Goal: Information Seeking & Learning: Learn about a topic

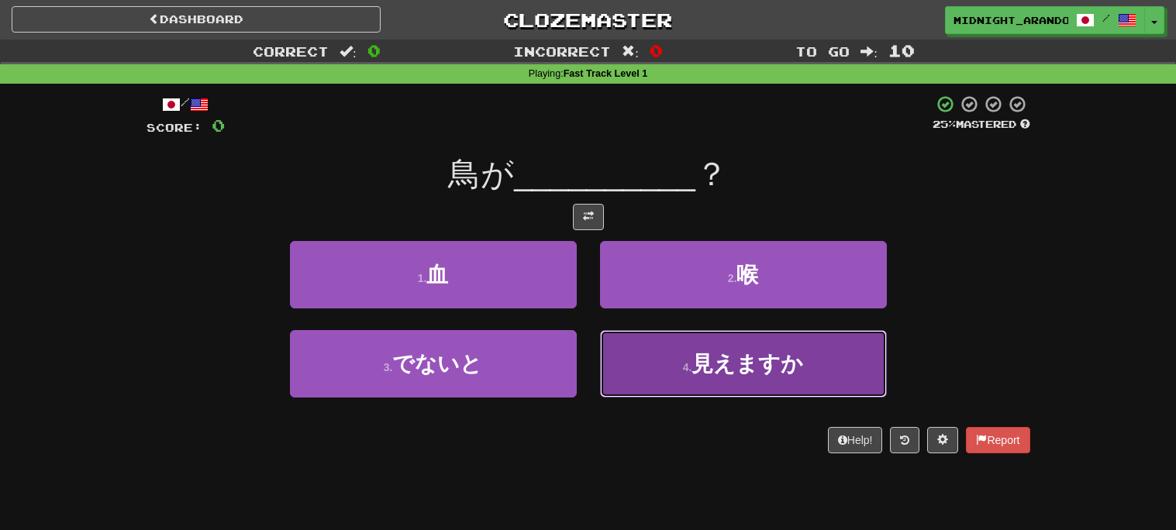
click at [689, 369] on small "4 ." at bounding box center [687, 367] width 9 height 12
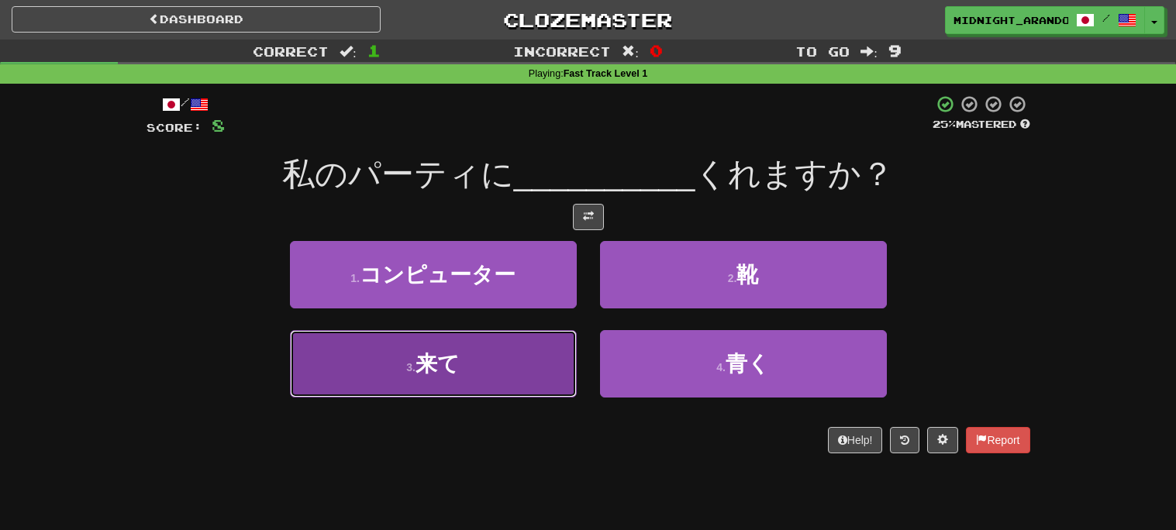
click at [531, 360] on button "3 . 来て" at bounding box center [433, 363] width 287 height 67
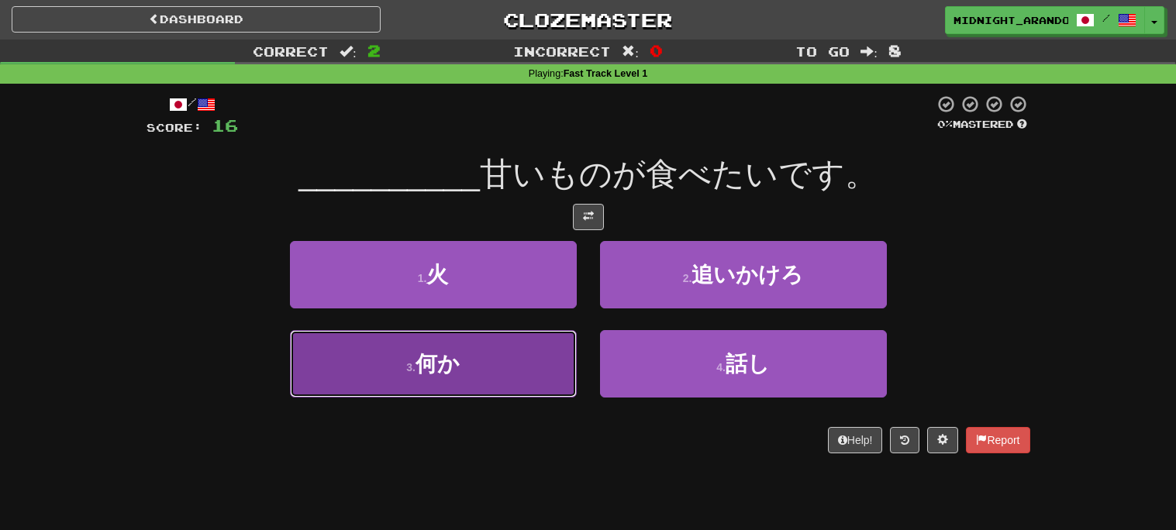
click at [499, 350] on button "3 . 何か" at bounding box center [433, 363] width 287 height 67
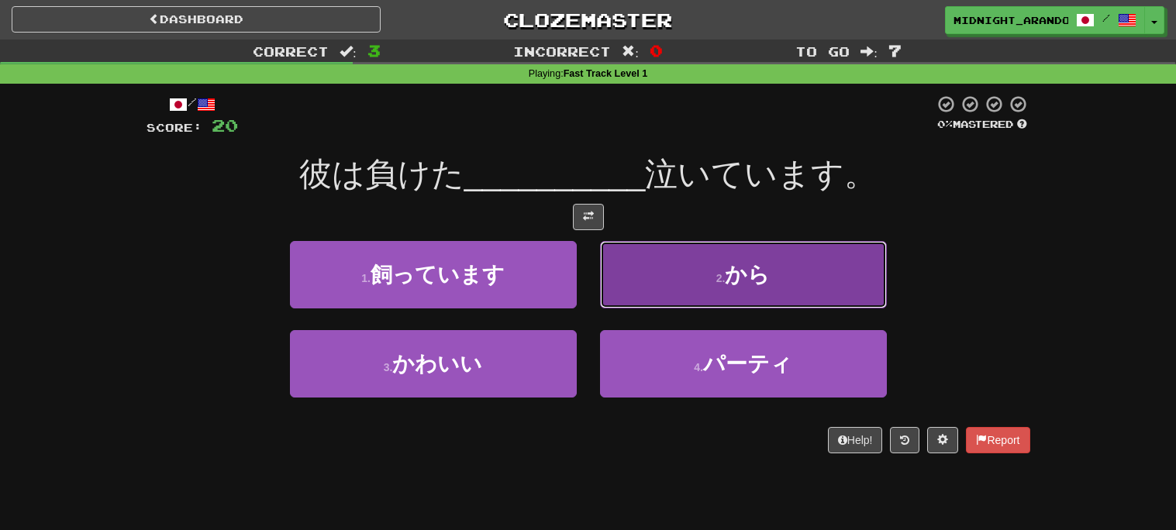
click at [674, 285] on button "2 . から" at bounding box center [743, 274] width 287 height 67
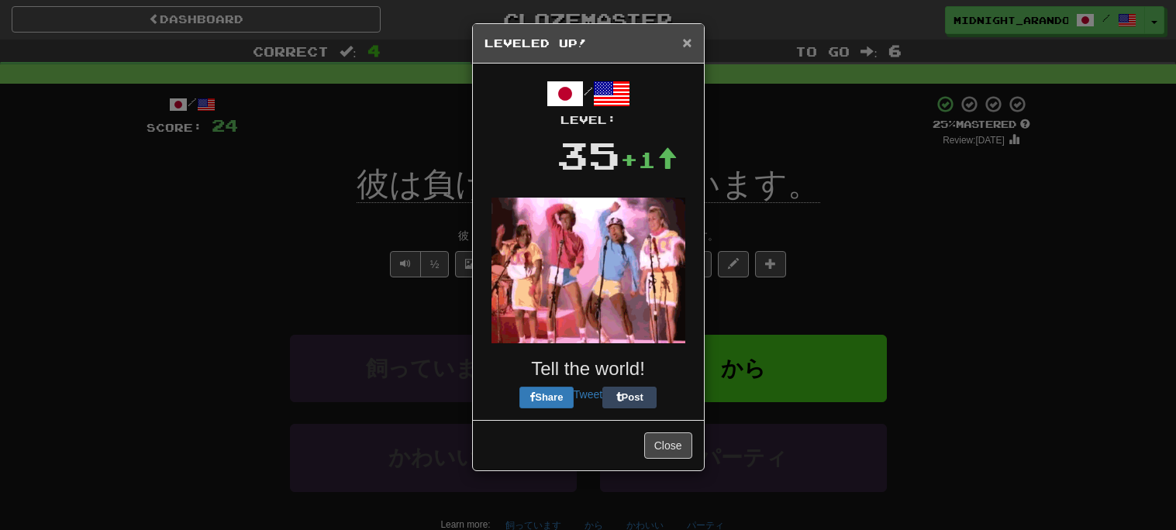
click at [686, 41] on span "×" at bounding box center [686, 42] width 9 height 18
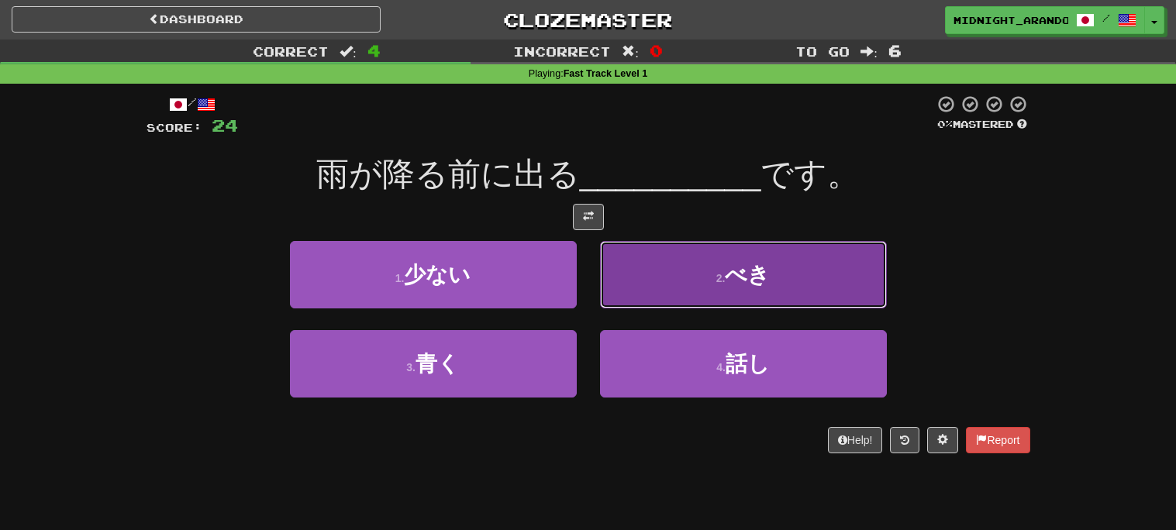
click at [662, 254] on button "2 . べき" at bounding box center [743, 274] width 287 height 67
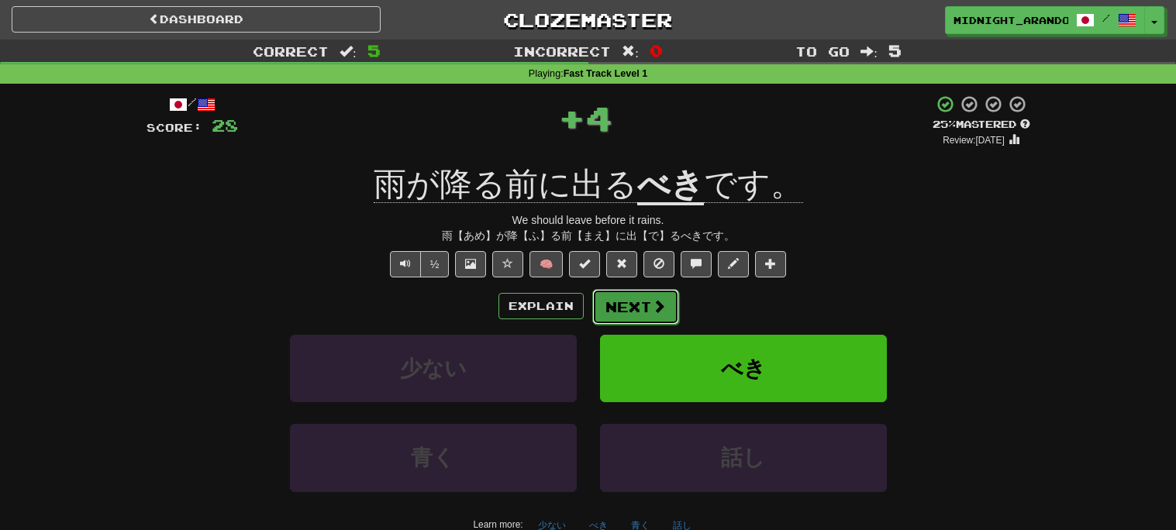
click at [639, 312] on button "Next" at bounding box center [635, 307] width 87 height 36
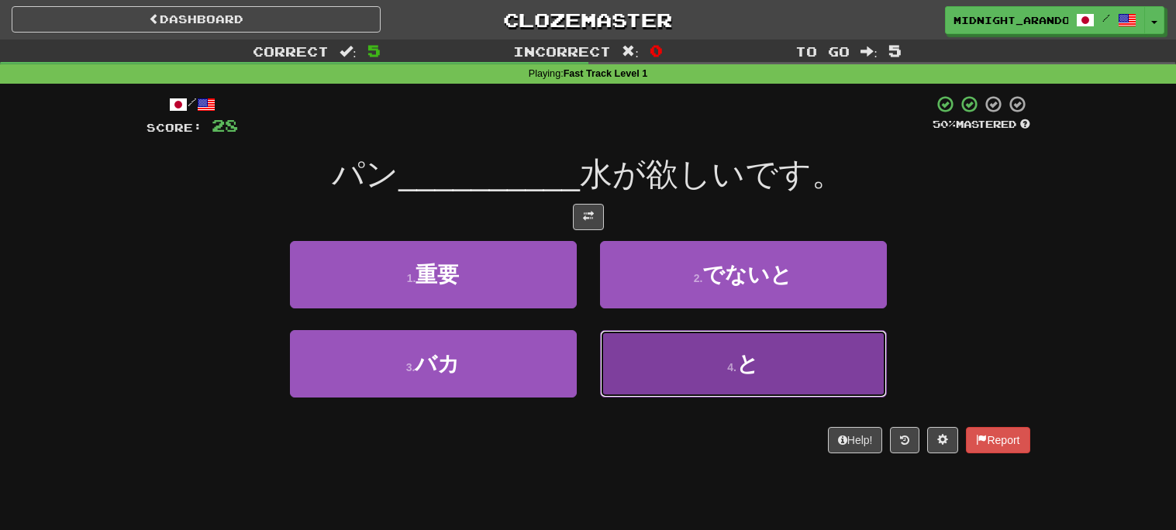
click at [699, 362] on button "4 . と" at bounding box center [743, 363] width 287 height 67
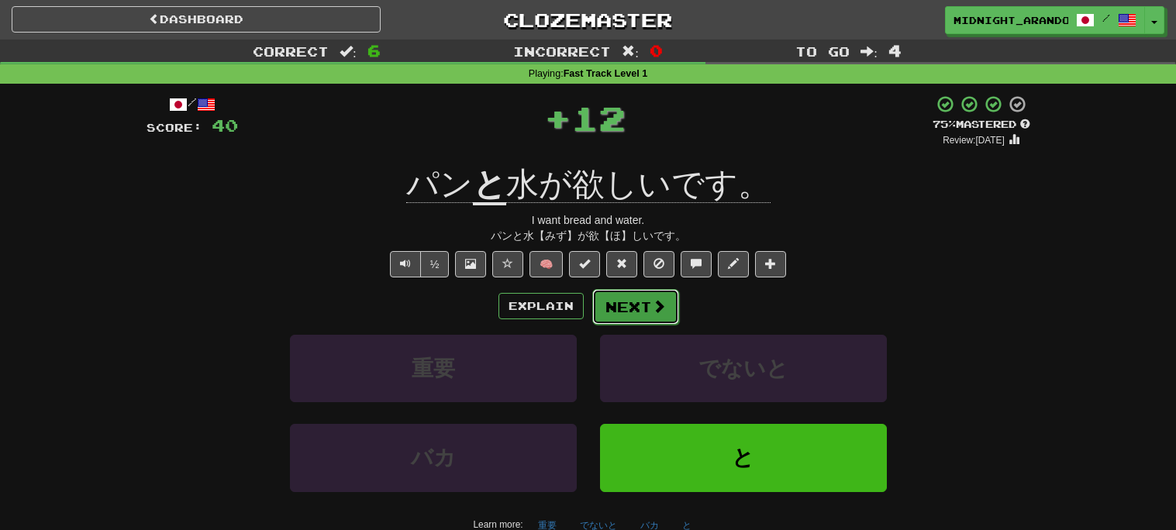
click at [646, 297] on button "Next" at bounding box center [635, 307] width 87 height 36
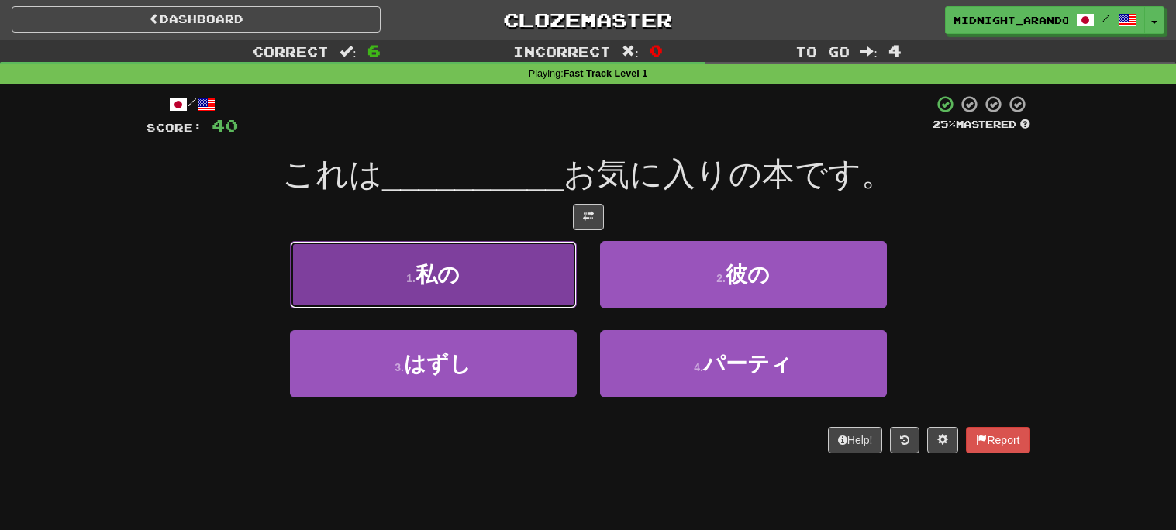
click at [488, 272] on button "1 . 私の" at bounding box center [433, 274] width 287 height 67
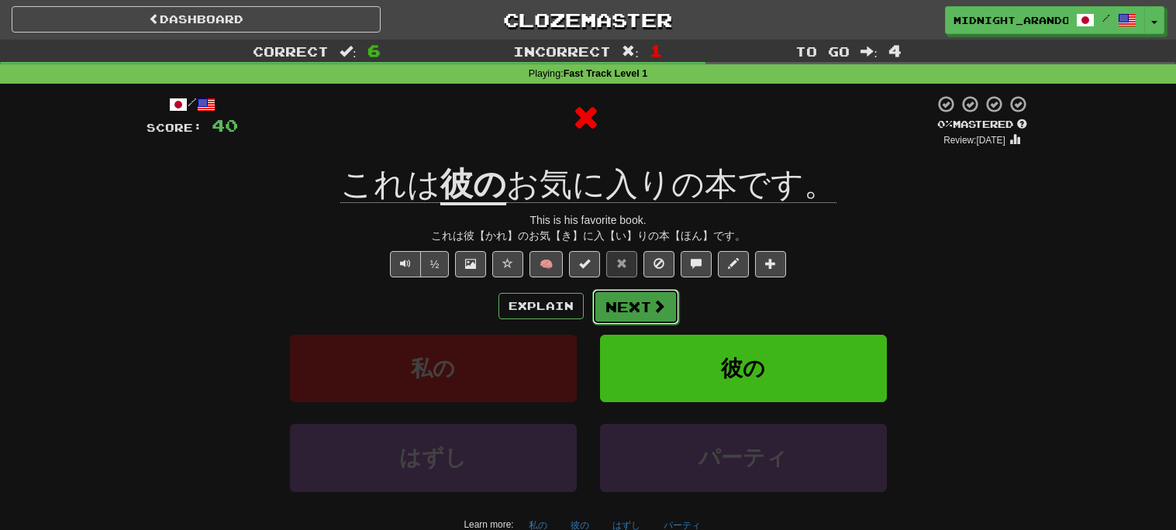
click at [617, 308] on button "Next" at bounding box center [635, 307] width 87 height 36
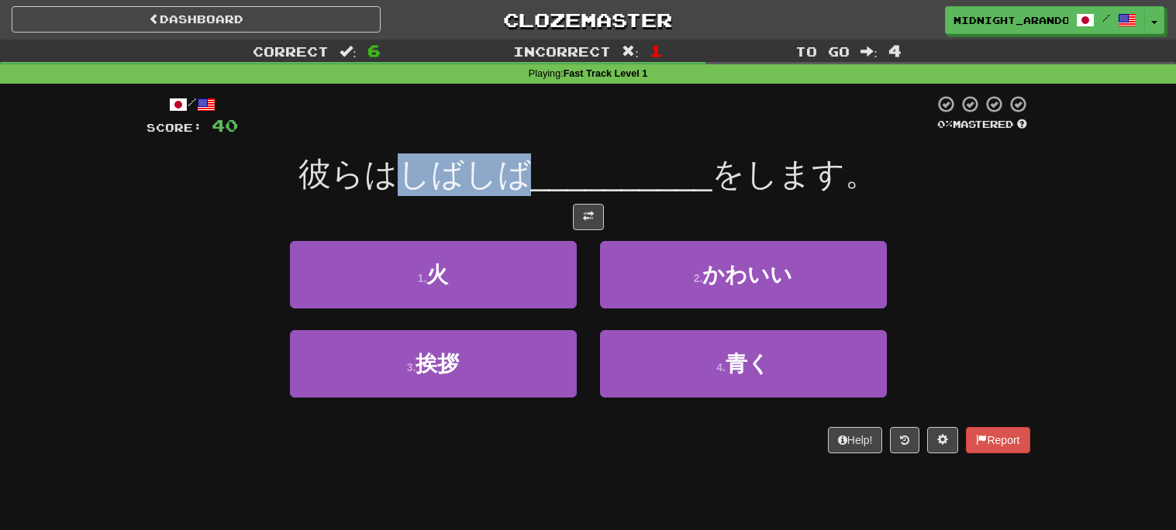
drag, startPoint x: 399, startPoint y: 174, endPoint x: 519, endPoint y: 171, distance: 119.5
click at [519, 171] on span "彼らはしばしば" at bounding box center [414, 174] width 233 height 36
copy span "しばしば"
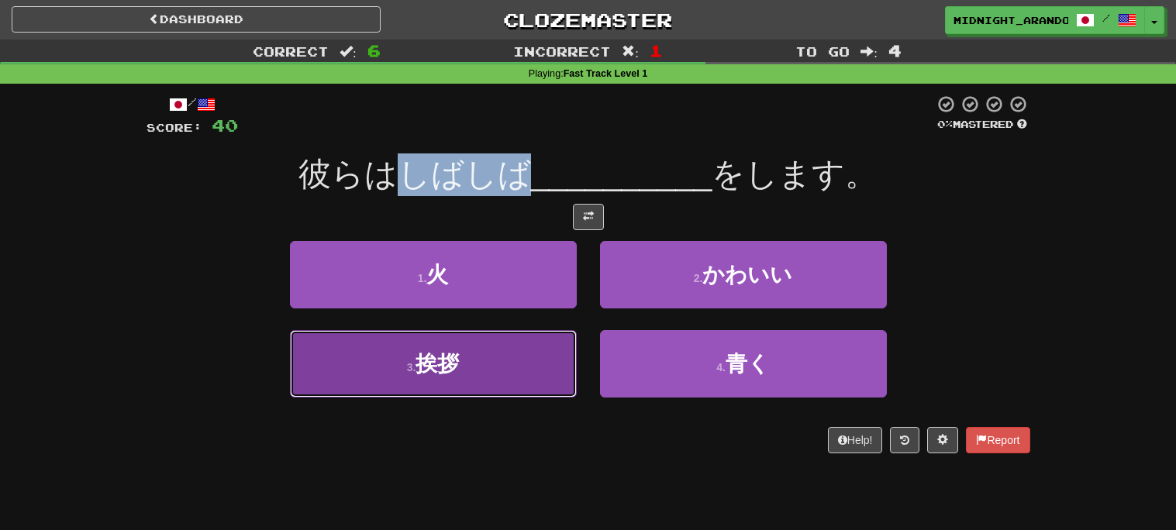
click at [521, 355] on button "3 . 挨拶" at bounding box center [433, 363] width 287 height 67
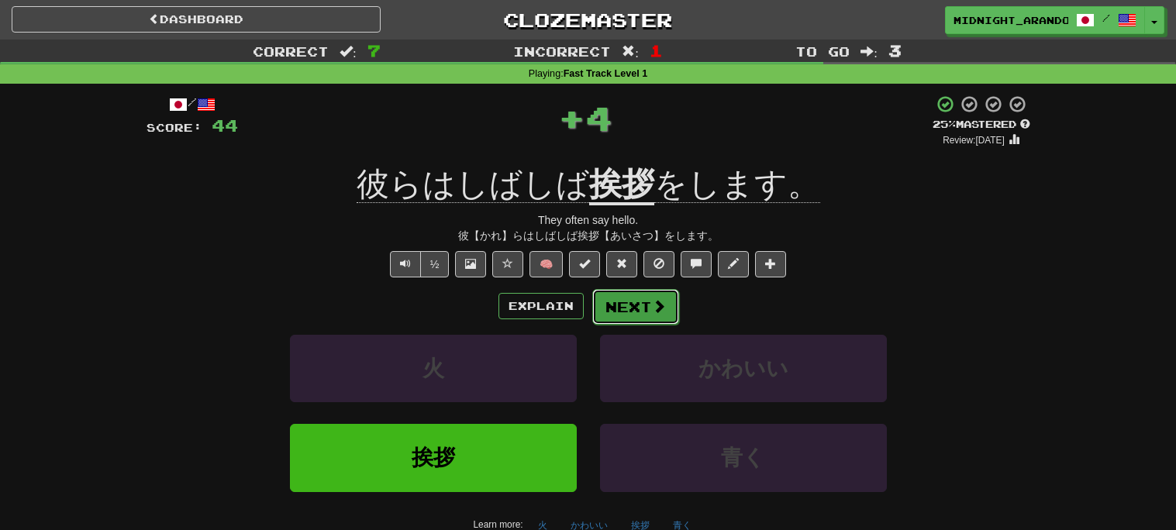
click at [663, 305] on span at bounding box center [659, 306] width 14 height 14
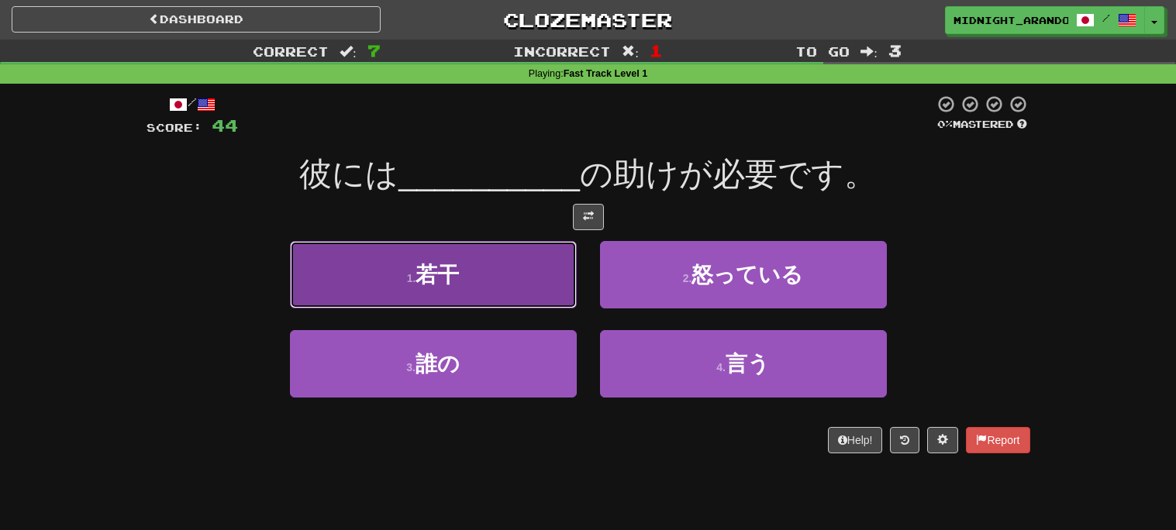
click at [505, 263] on button "1 . 若干" at bounding box center [433, 274] width 287 height 67
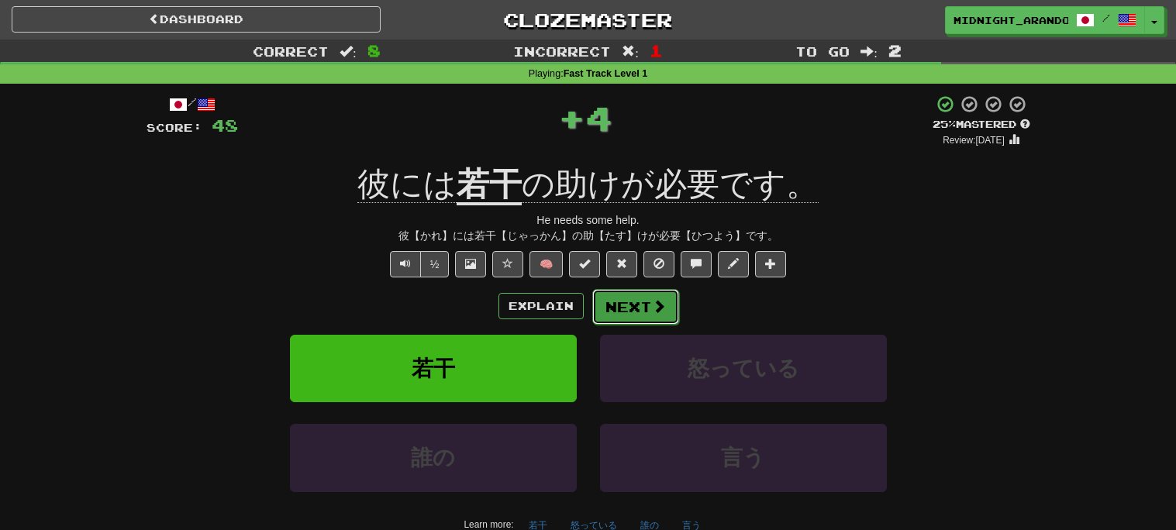
click at [610, 305] on button "Next" at bounding box center [635, 307] width 87 height 36
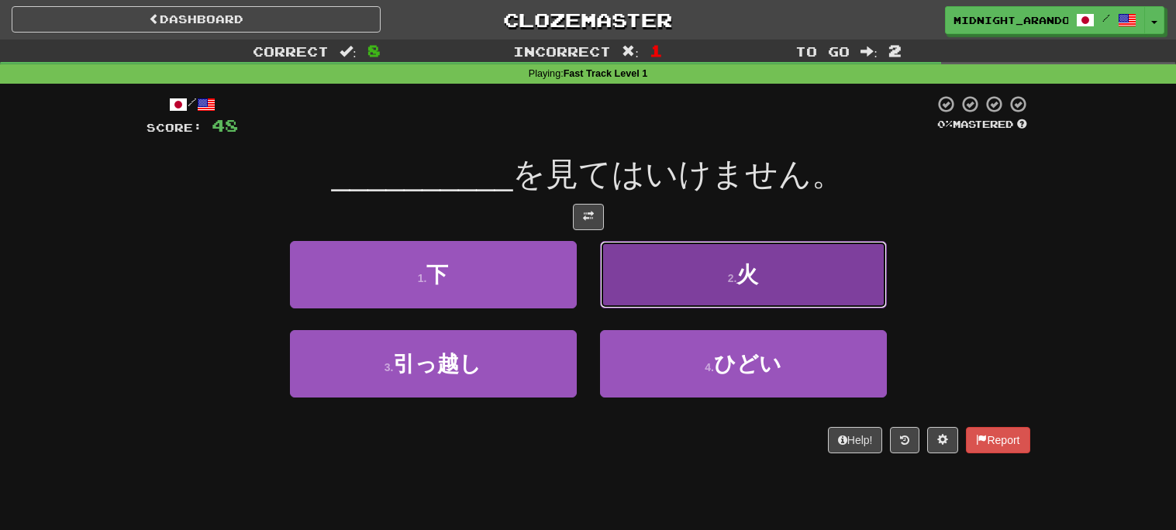
click at [724, 264] on button "2 . 火" at bounding box center [743, 274] width 287 height 67
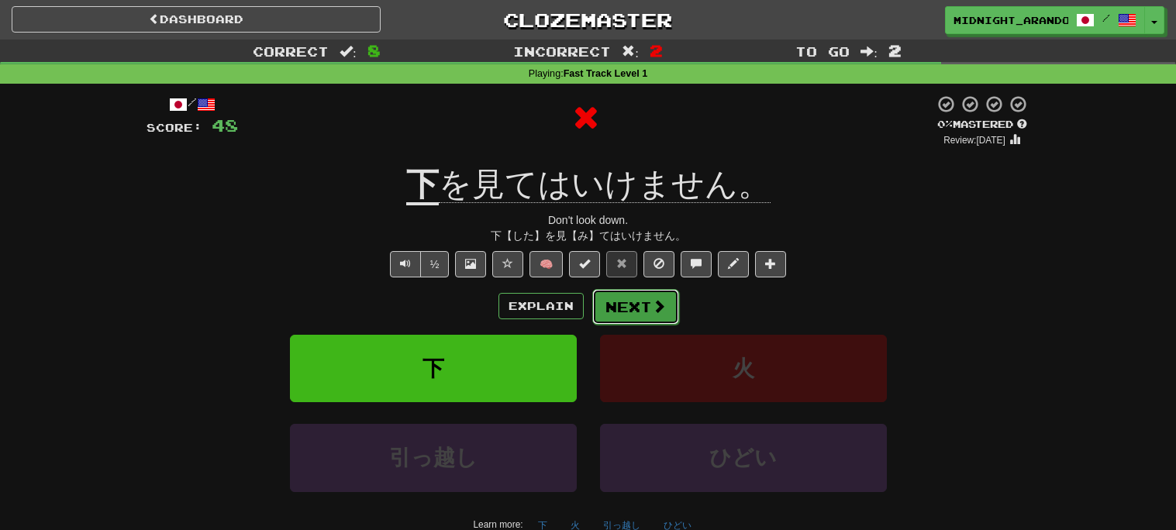
click at [658, 305] on span at bounding box center [659, 306] width 14 height 14
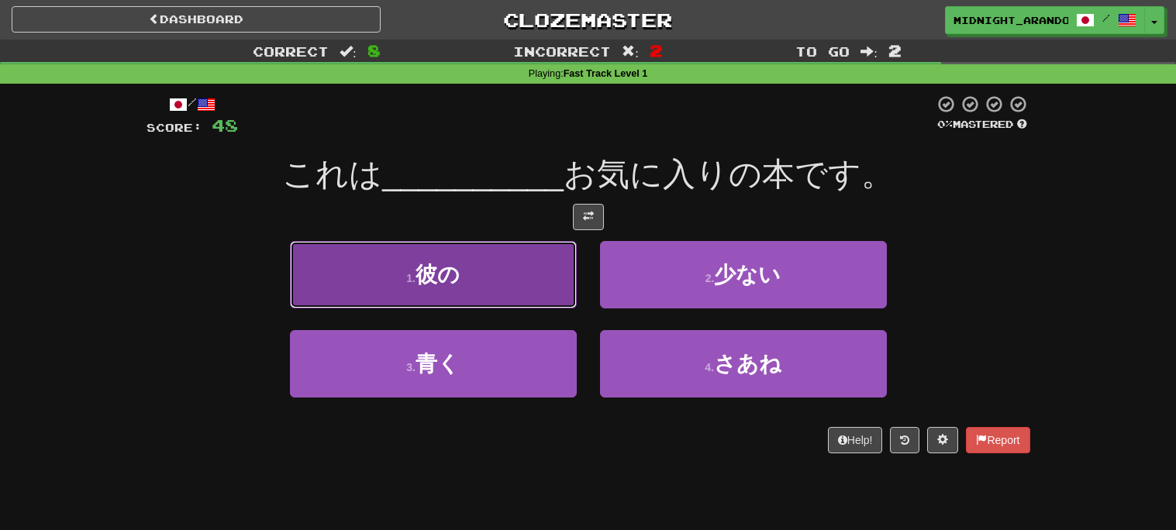
click at [480, 260] on button "1 . 彼の" at bounding box center [433, 274] width 287 height 67
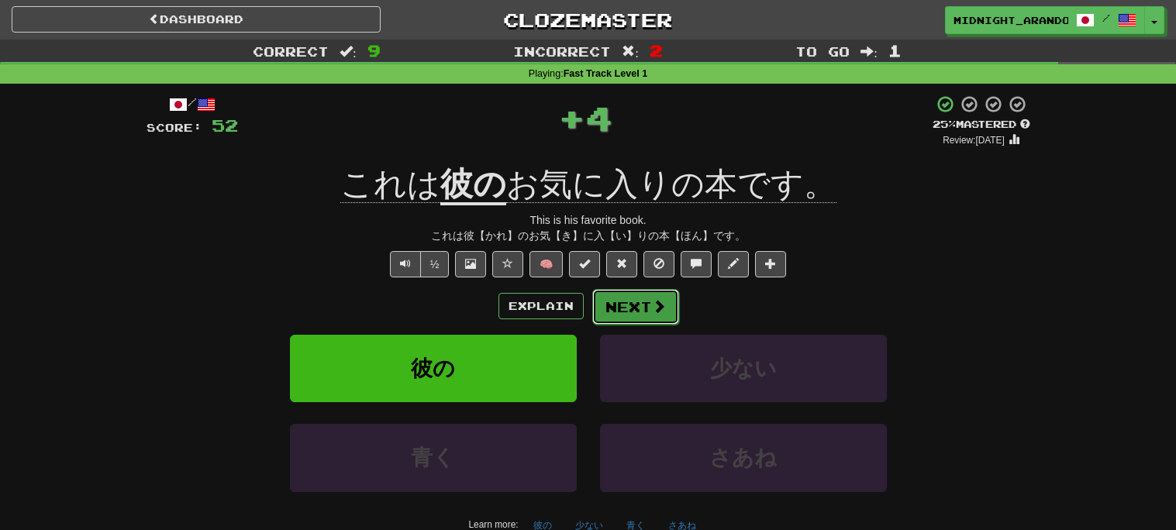
click at [652, 295] on button "Next" at bounding box center [635, 307] width 87 height 36
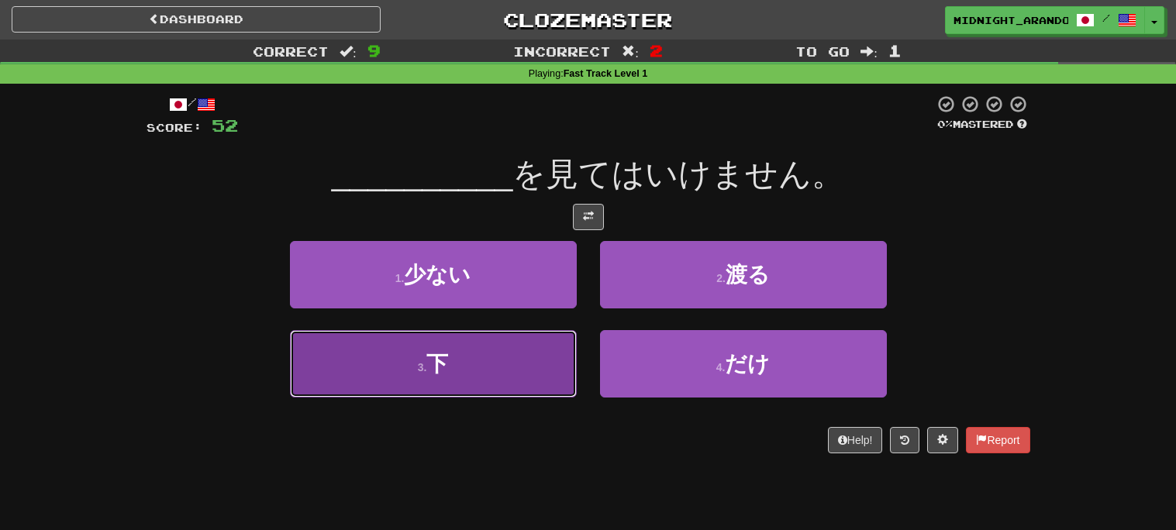
click at [526, 347] on button "3 . 下" at bounding box center [433, 363] width 287 height 67
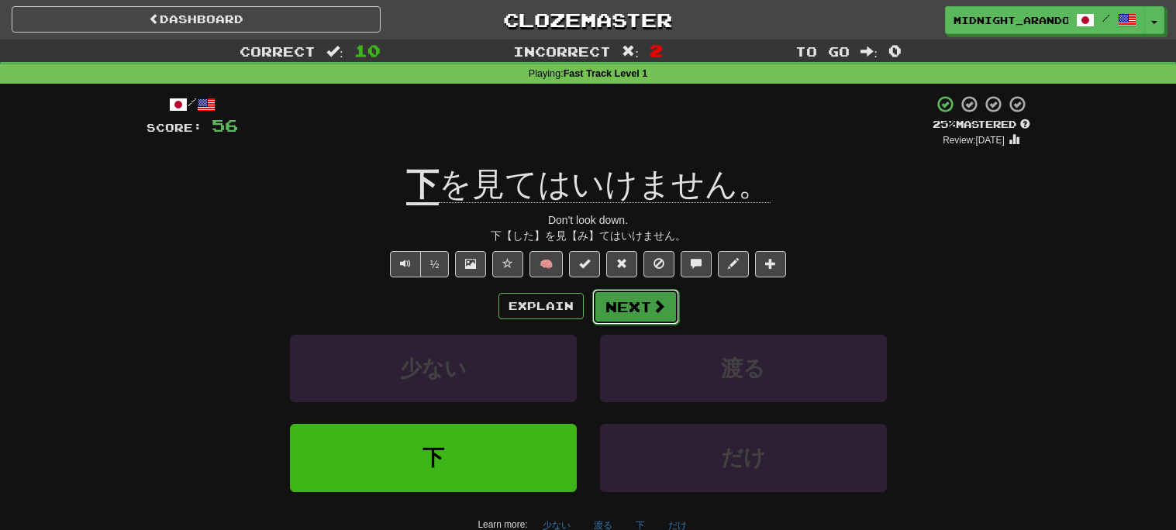
click at [641, 307] on button "Next" at bounding box center [635, 307] width 87 height 36
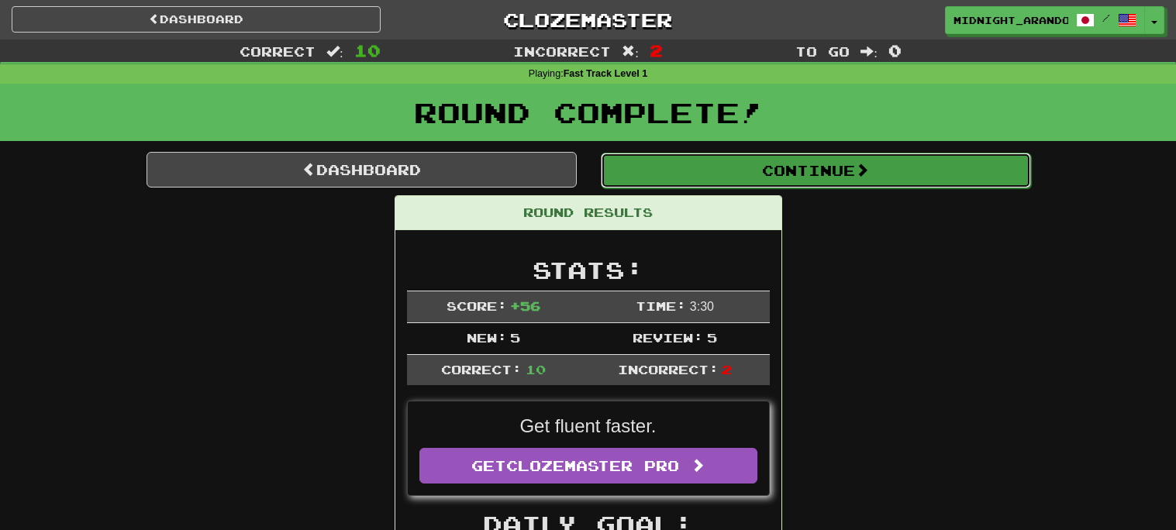
click at [830, 178] on button "Continue" at bounding box center [816, 171] width 430 height 36
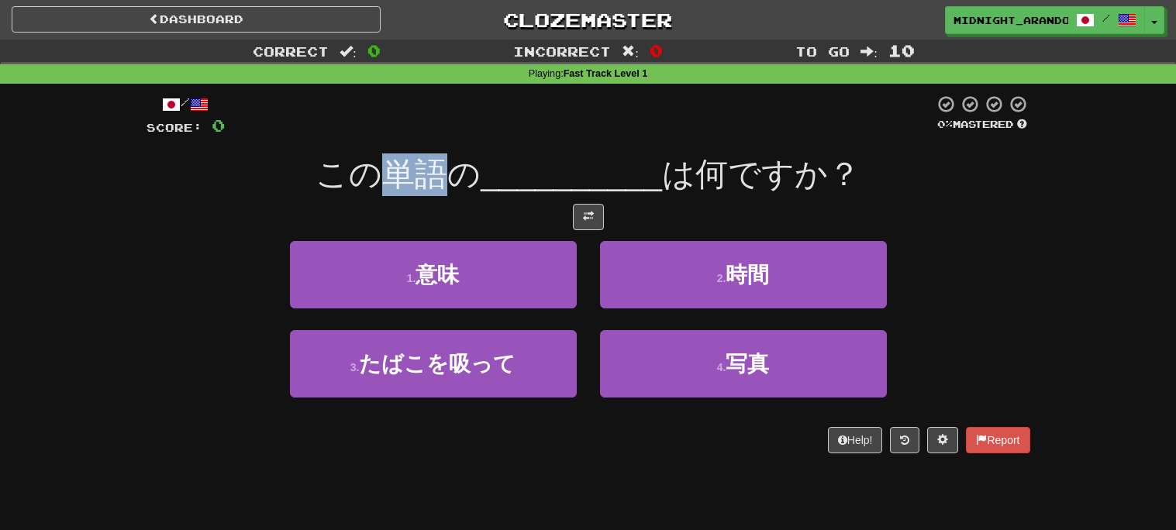
drag, startPoint x: 388, startPoint y: 173, endPoint x: 437, endPoint y: 164, distance: 49.6
click at [437, 164] on span "この単語の" at bounding box center [398, 174] width 165 height 36
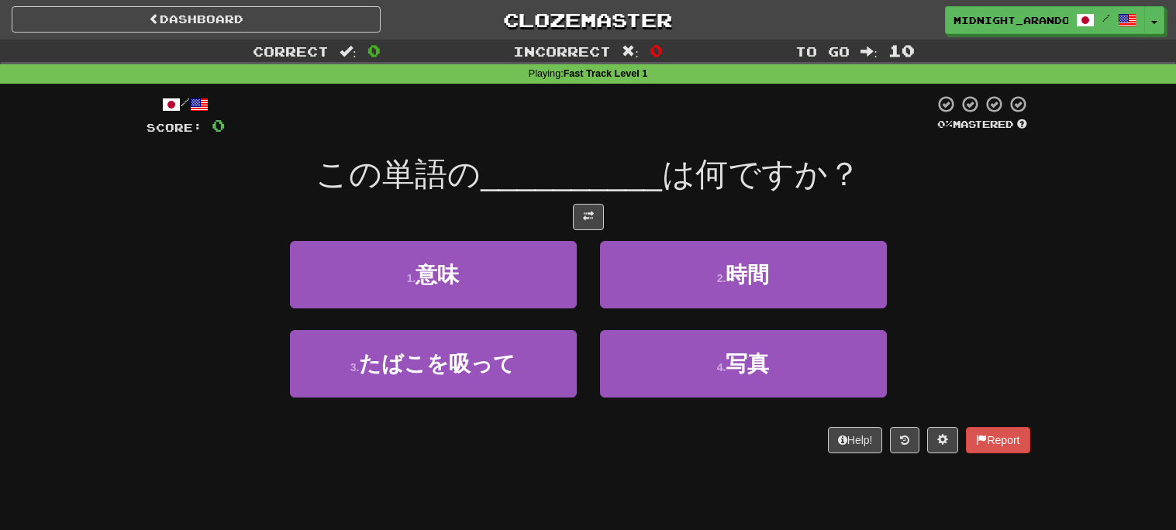
click at [402, 168] on span "この単語の" at bounding box center [398, 174] width 165 height 36
drag, startPoint x: 389, startPoint y: 167, endPoint x: 441, endPoint y: 160, distance: 52.5
click at [441, 160] on span "この単語の" at bounding box center [398, 174] width 165 height 36
copy span "単語"
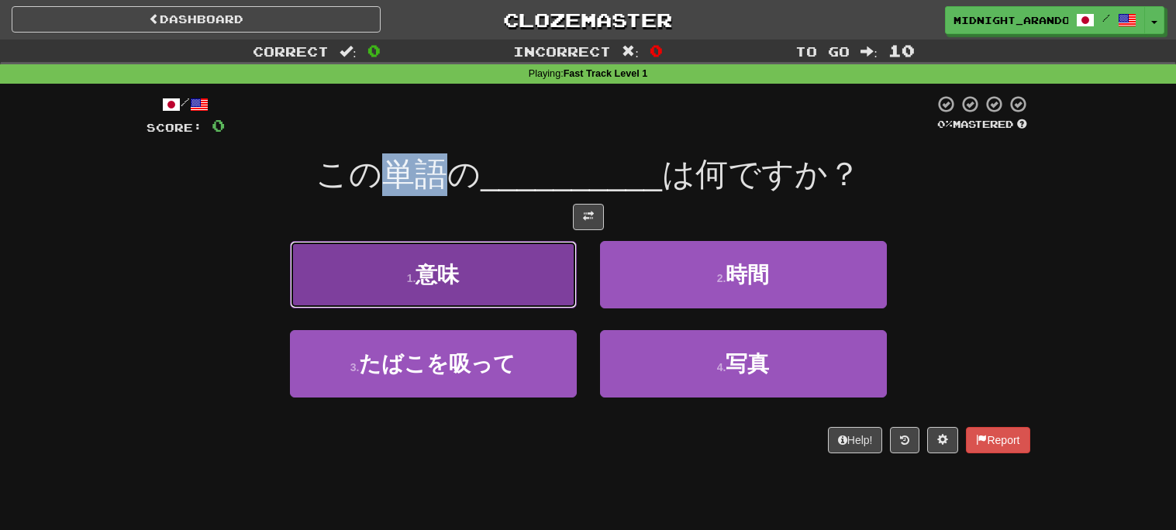
click at [441, 296] on button "1 . 意味" at bounding box center [433, 274] width 287 height 67
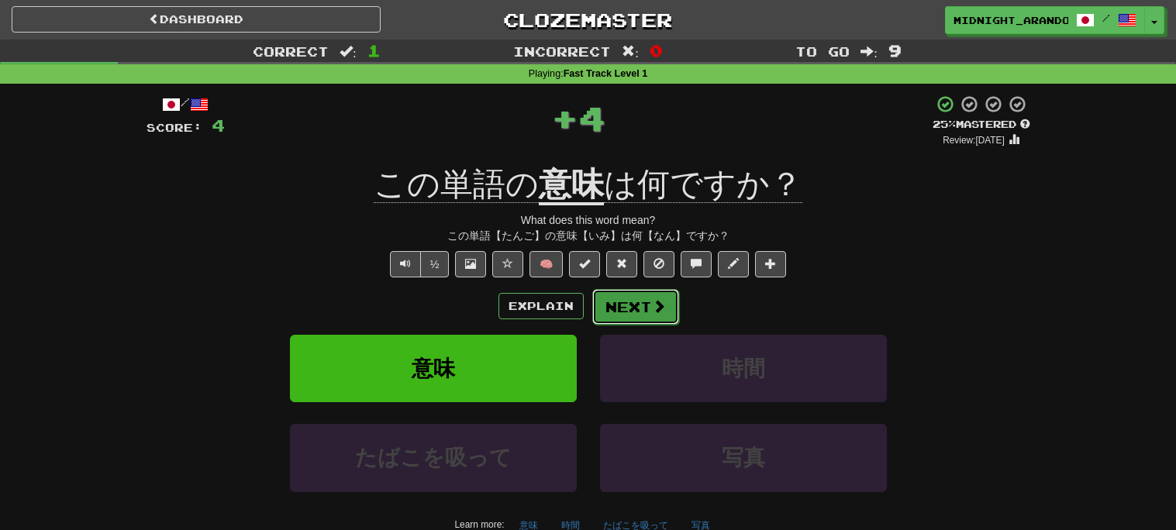
click at [658, 303] on span at bounding box center [659, 306] width 14 height 14
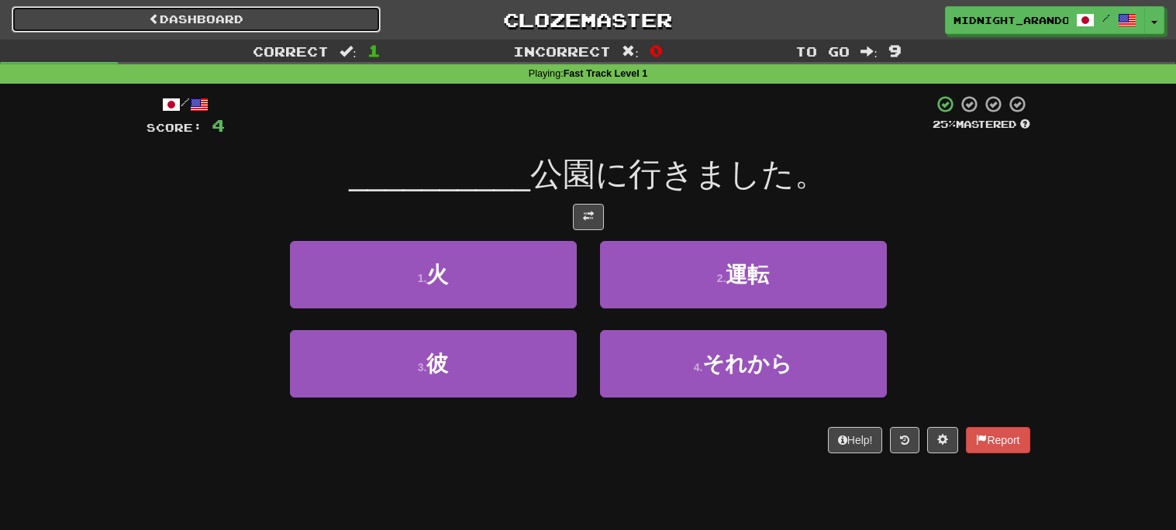
click at [288, 16] on link "Dashboard" at bounding box center [196, 19] width 369 height 26
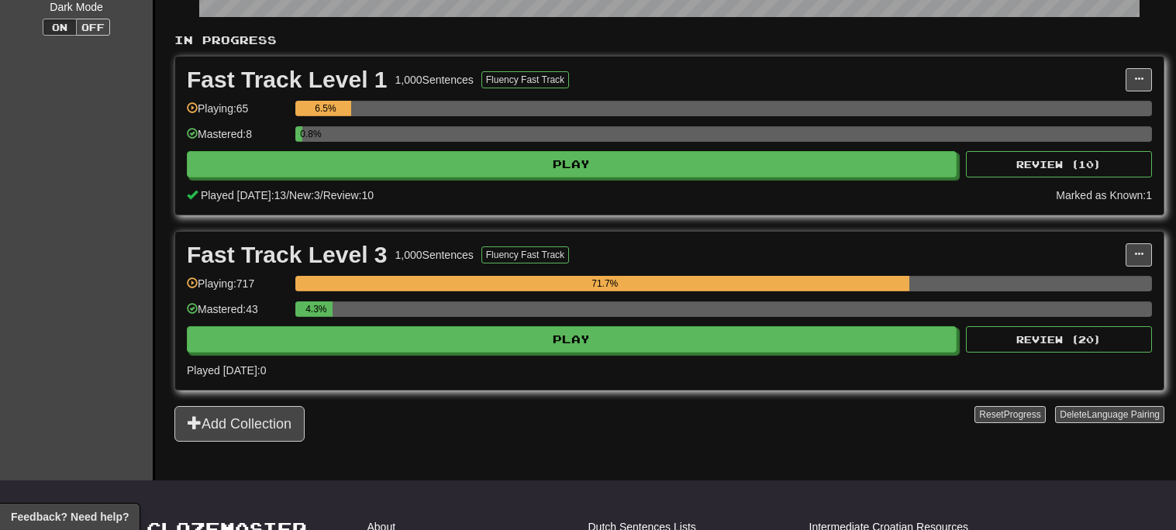
scroll to position [336, 0]
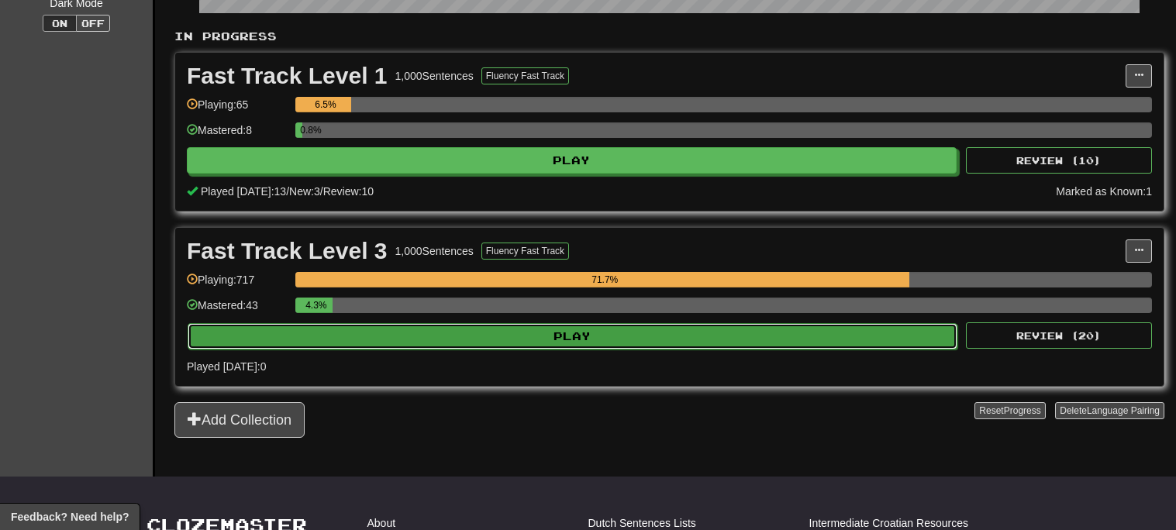
click at [548, 342] on button "Play" at bounding box center [573, 336] width 770 height 26
select select "**"
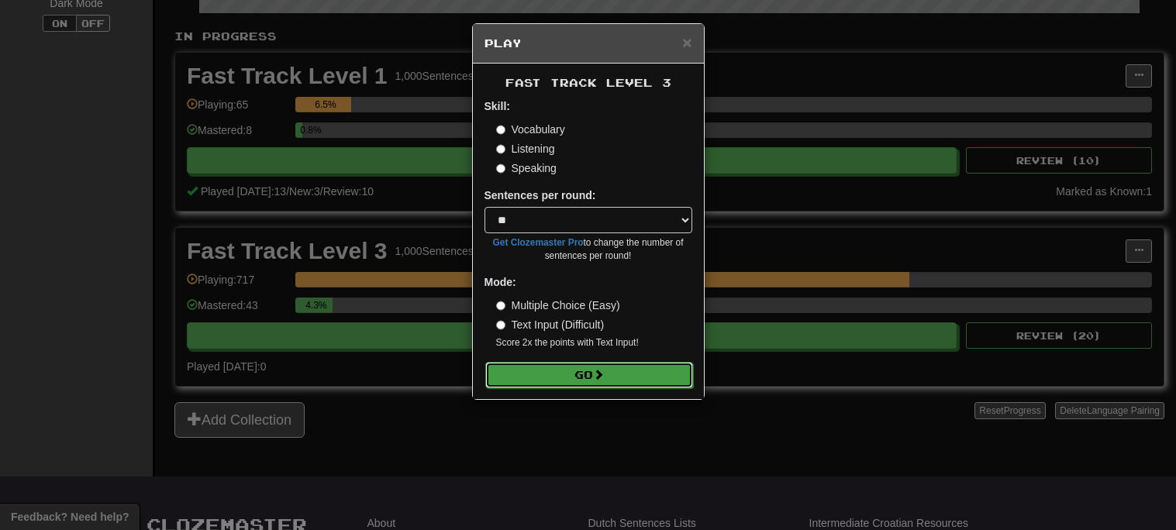
click at [548, 374] on button "Go" at bounding box center [589, 375] width 208 height 26
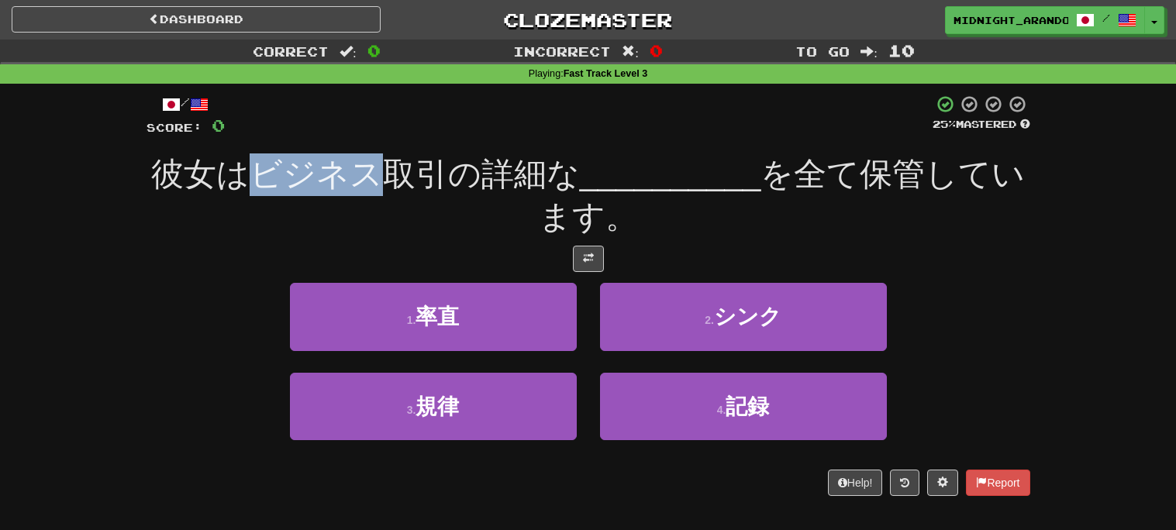
drag, startPoint x: 383, startPoint y: 178, endPoint x: 261, endPoint y: 167, distance: 123.1
click at [261, 167] on span "彼女はビジネス取引の詳細な" at bounding box center [365, 174] width 429 height 36
copy span "ビジネス"
click at [399, 176] on span "彼女はビジネス取引の詳細な" at bounding box center [365, 174] width 429 height 36
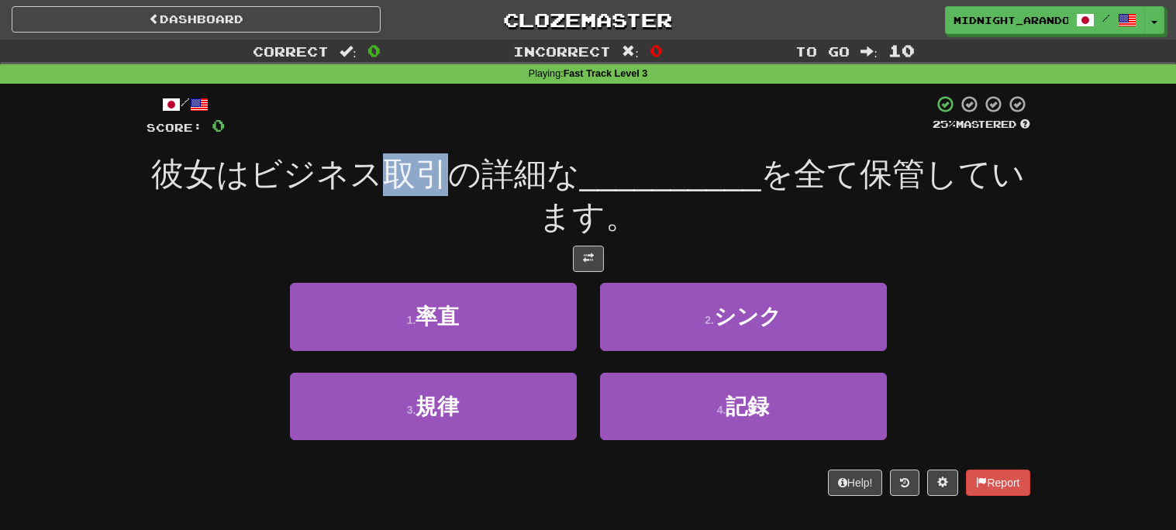
drag, startPoint x: 399, startPoint y: 176, endPoint x: 409, endPoint y: 175, distance: 10.1
click at [409, 175] on span "彼女はビジネス取引の詳細な" at bounding box center [365, 174] width 429 height 36
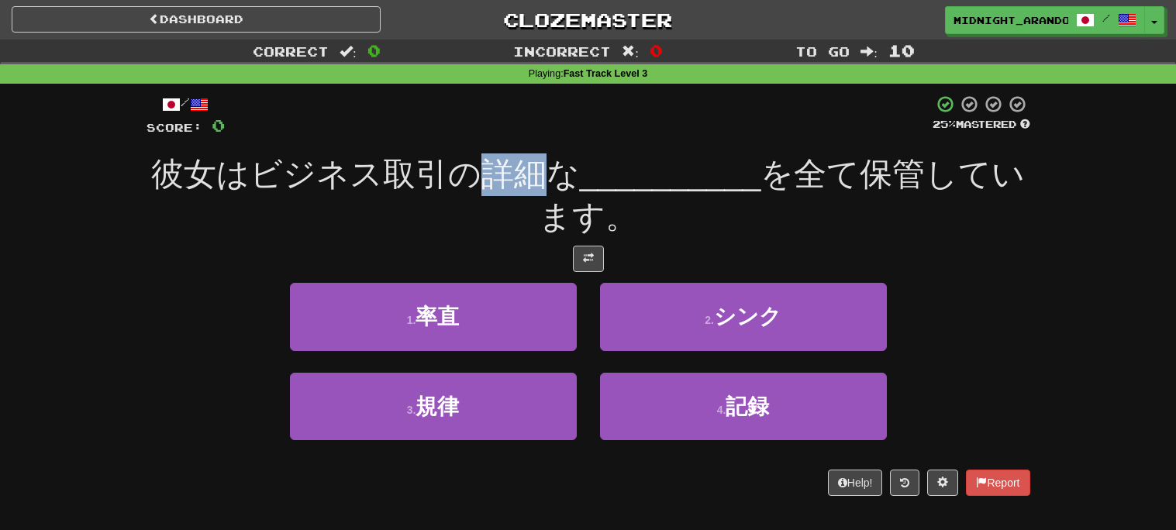
drag, startPoint x: 486, startPoint y: 180, endPoint x: 536, endPoint y: 168, distance: 51.0
click at [536, 168] on span "彼女はビジネス取引の詳細な" at bounding box center [365, 174] width 429 height 36
copy span "詳細"
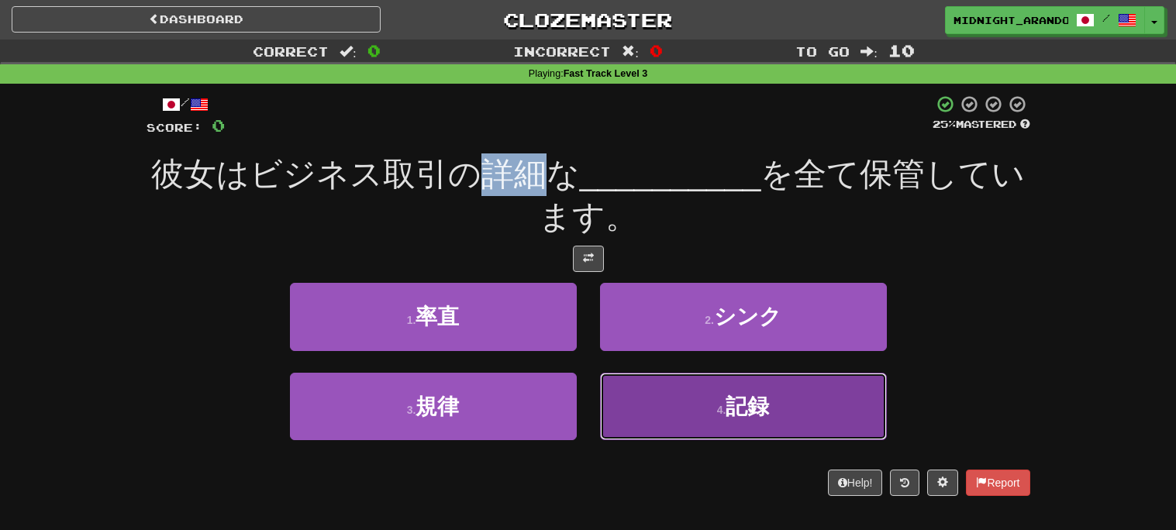
click at [692, 405] on button "4 . 記録" at bounding box center [743, 406] width 287 height 67
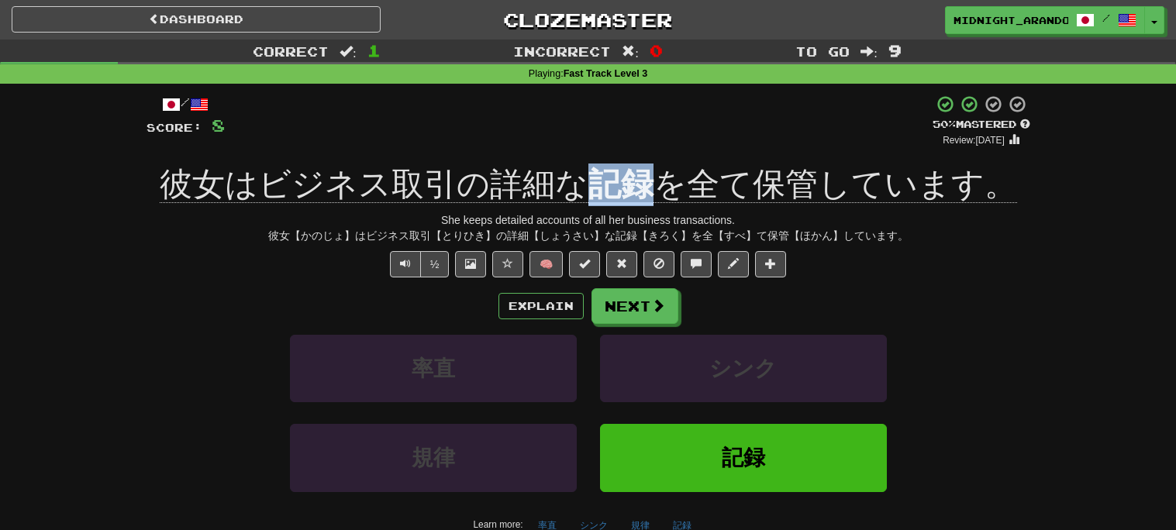
drag, startPoint x: 592, startPoint y: 182, endPoint x: 645, endPoint y: 181, distance: 53.5
click at [645, 181] on u "記録" at bounding box center [620, 186] width 65 height 40
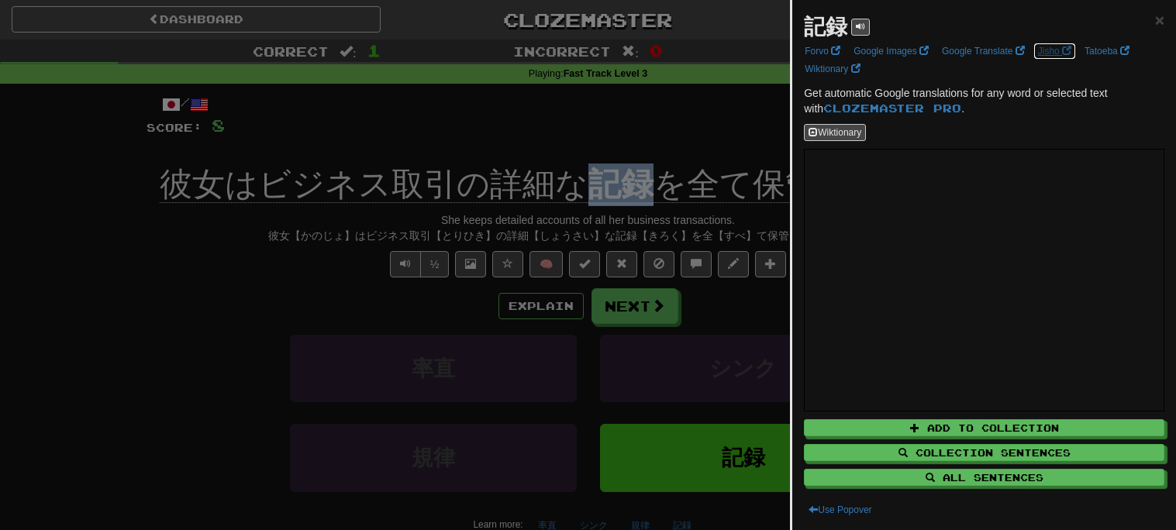
click at [1057, 51] on link "Jisho" at bounding box center [1054, 51] width 43 height 17
click at [641, 274] on div at bounding box center [588, 265] width 1176 height 530
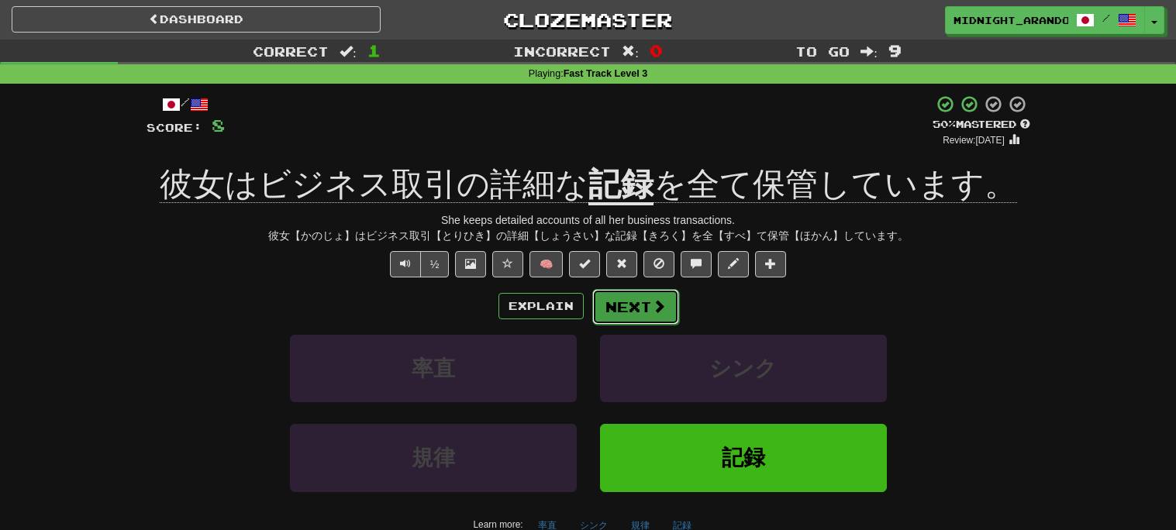
click at [641, 298] on button "Next" at bounding box center [635, 307] width 87 height 36
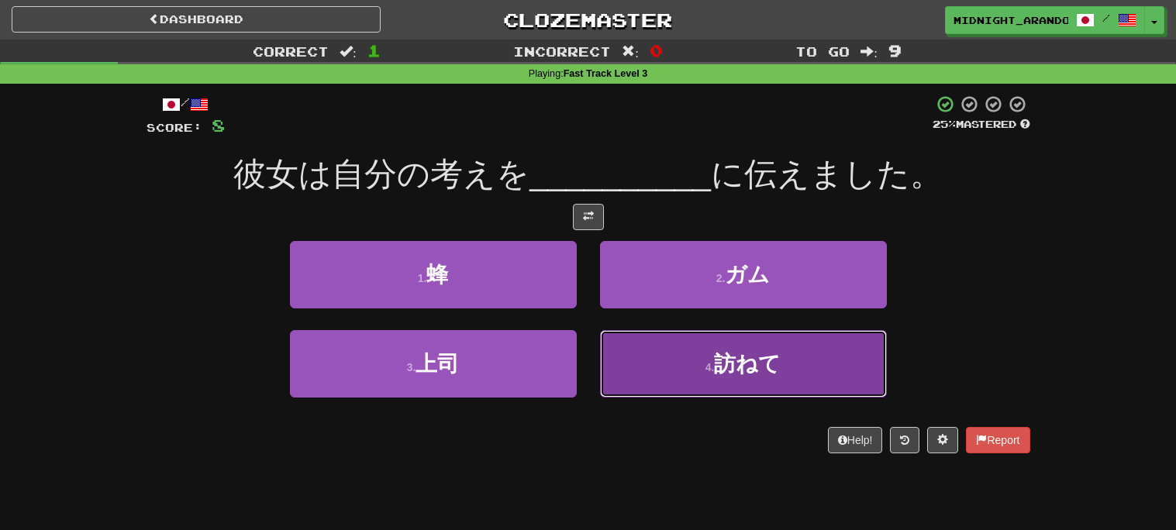
click at [693, 376] on button "4 . 訪ねて" at bounding box center [743, 363] width 287 height 67
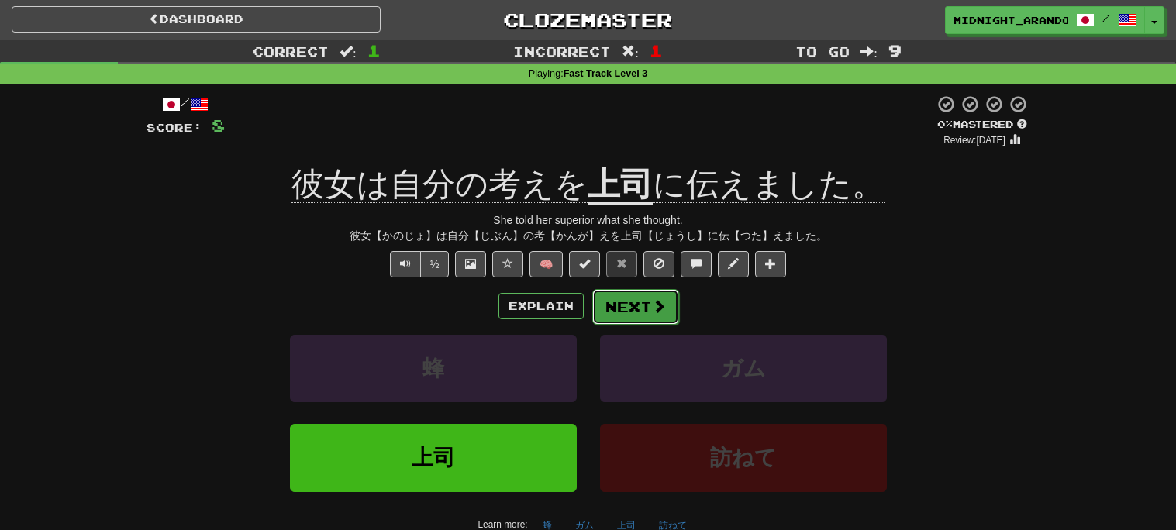
click at [652, 313] on span at bounding box center [659, 306] width 14 height 14
